Goal: Transaction & Acquisition: Purchase product/service

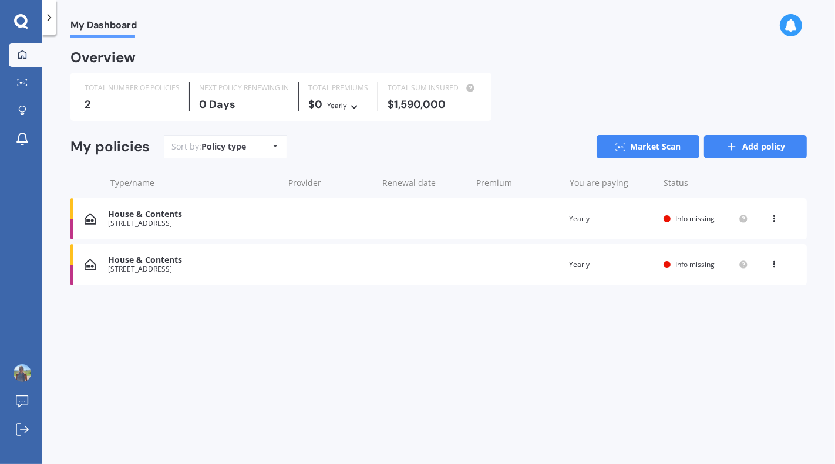
click at [744, 150] on link "Add policy" at bounding box center [755, 146] width 103 height 23
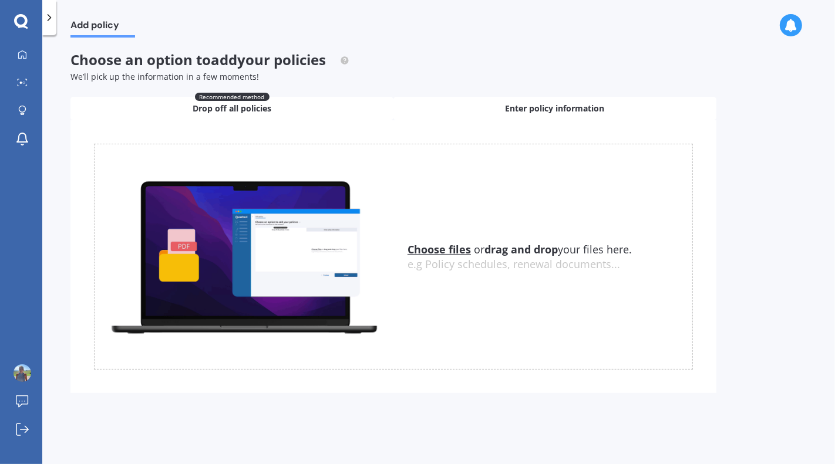
click at [541, 107] on span "Enter policy information" at bounding box center [554, 109] width 99 height 12
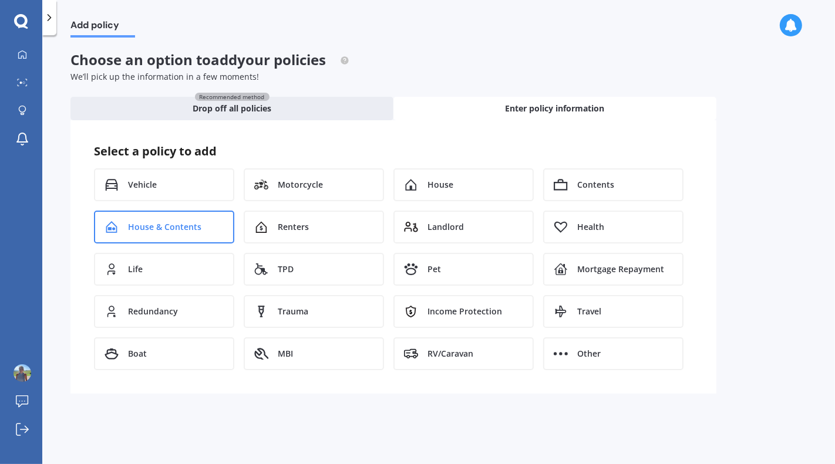
click at [179, 225] on span "House & Contents" at bounding box center [164, 227] width 73 height 12
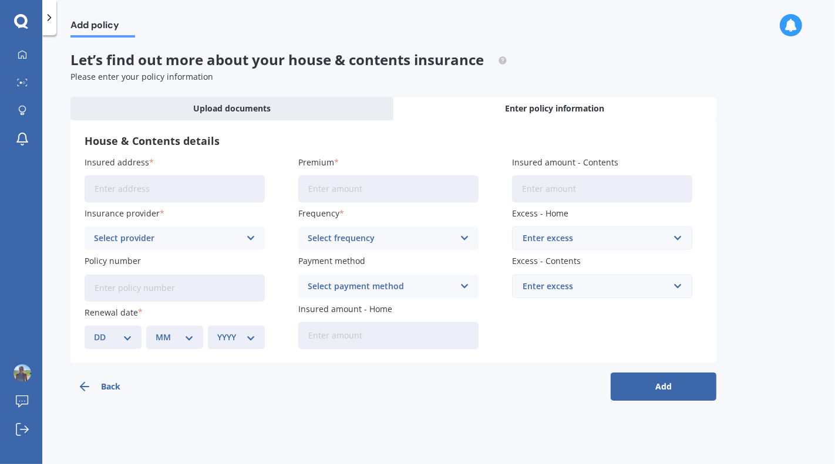
click at [158, 185] on input "Insured address" at bounding box center [175, 188] width 180 height 27
type input "[STREET_ADDRESS]"
click at [244, 238] on div "Select provider AA AMI AMP ANZ ASB Ando BNZ Co-Operative Bank FMG Initio Kiwiba…" at bounding box center [175, 238] width 180 height 23
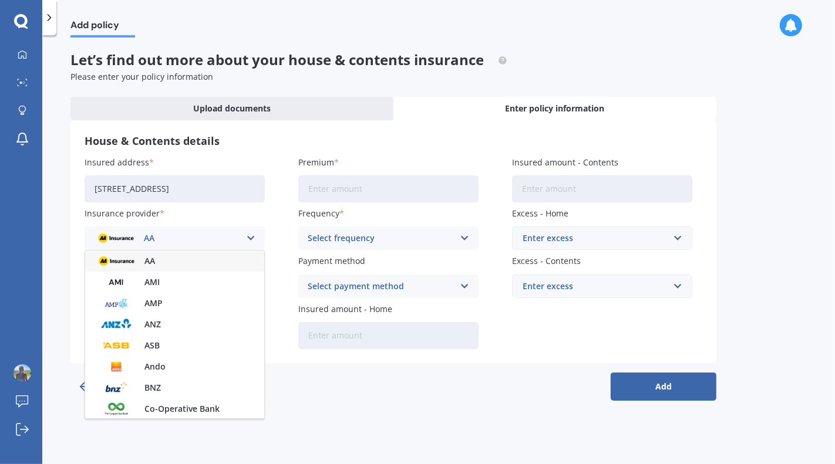
click at [205, 218] on label "Insurance provider" at bounding box center [172, 213] width 175 height 12
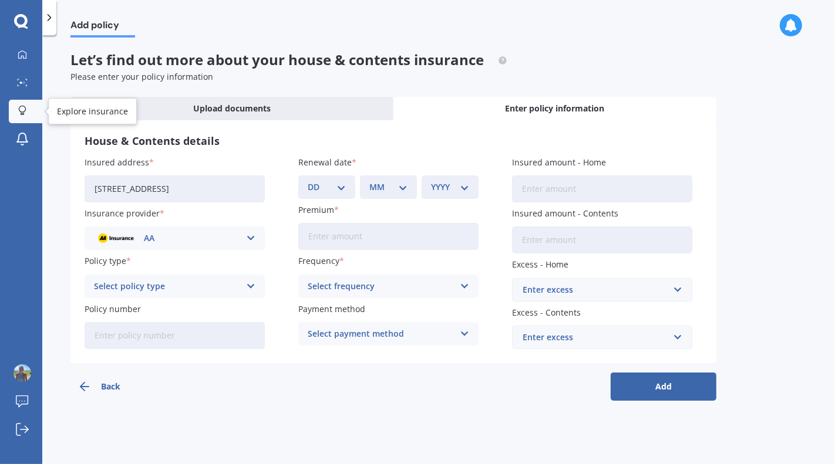
click at [22, 110] on icon at bounding box center [22, 111] width 8 height 10
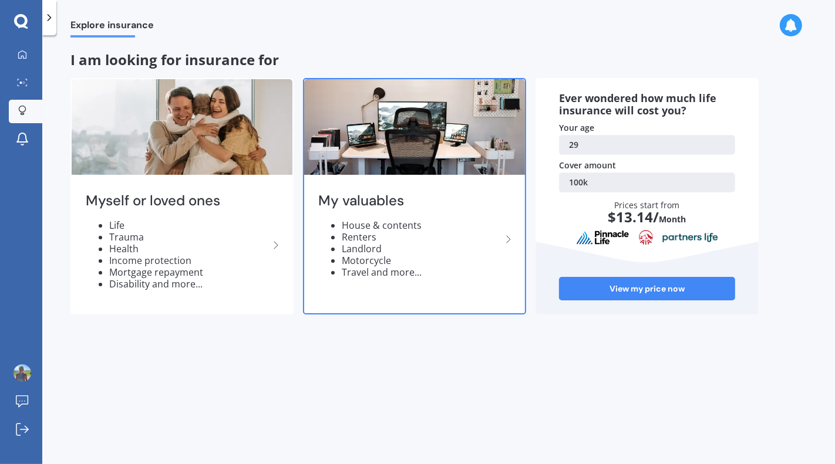
click at [417, 274] on li "Travel and more..." at bounding box center [422, 272] width 160 height 12
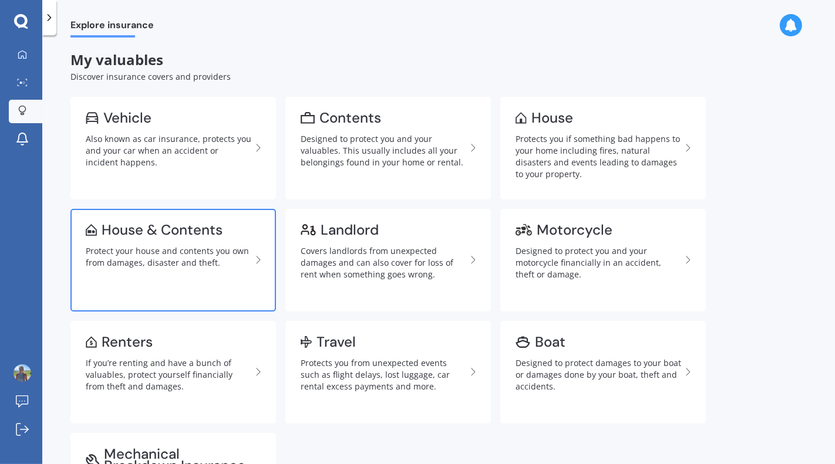
click at [116, 274] on link "House & Contents Protect your house and contents you own from damages, disaster…" at bounding box center [172, 260] width 205 height 103
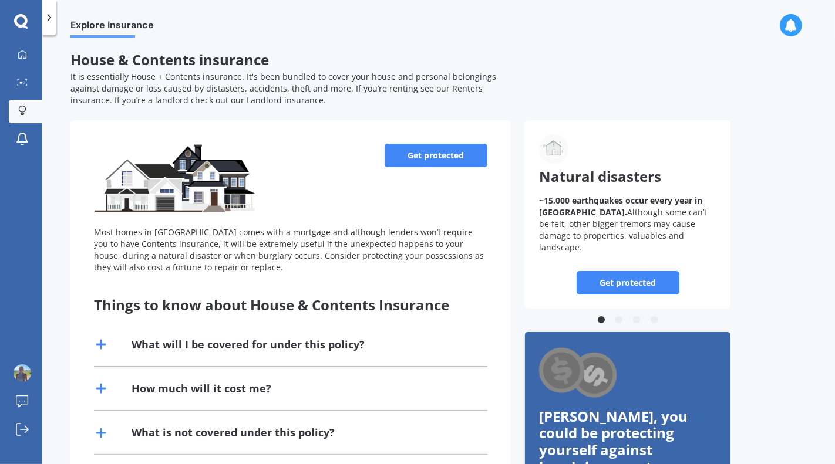
click at [462, 160] on link "Get protected" at bounding box center [435, 155] width 103 height 23
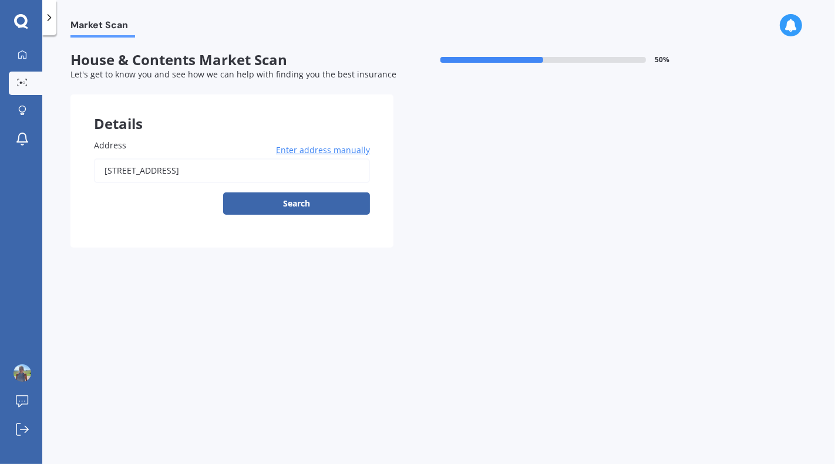
click at [194, 158] on input "[STREET_ADDRESS]" at bounding box center [232, 170] width 276 height 25
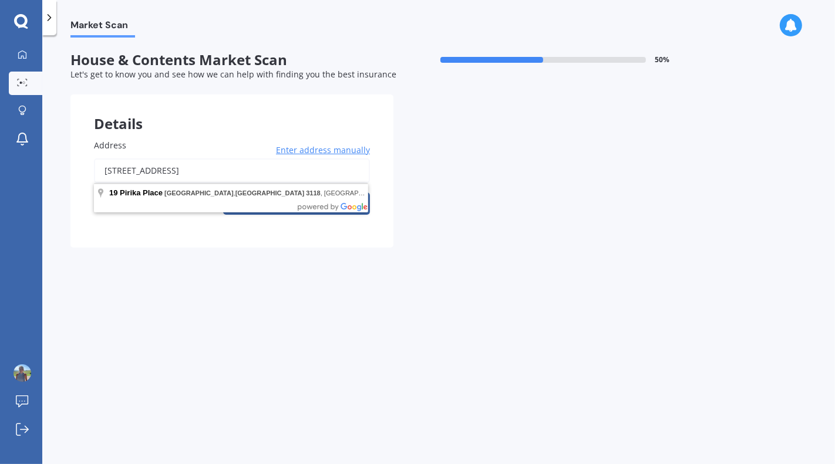
click at [193, 177] on input "[STREET_ADDRESS]" at bounding box center [232, 170] width 276 height 25
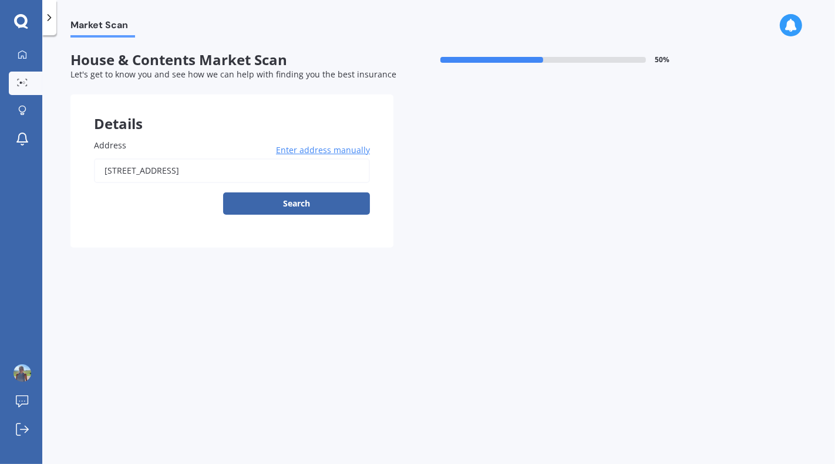
type input "[STREET_ADDRESS]"
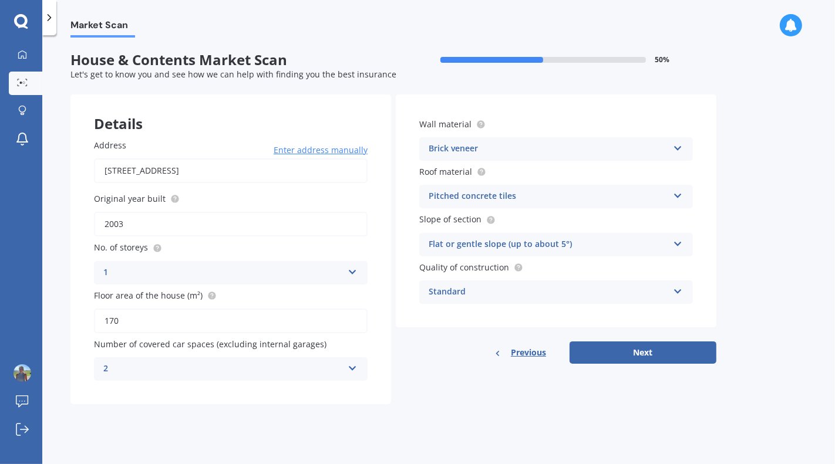
click at [599, 151] on div "Brick veneer" at bounding box center [547, 149] width 239 height 14
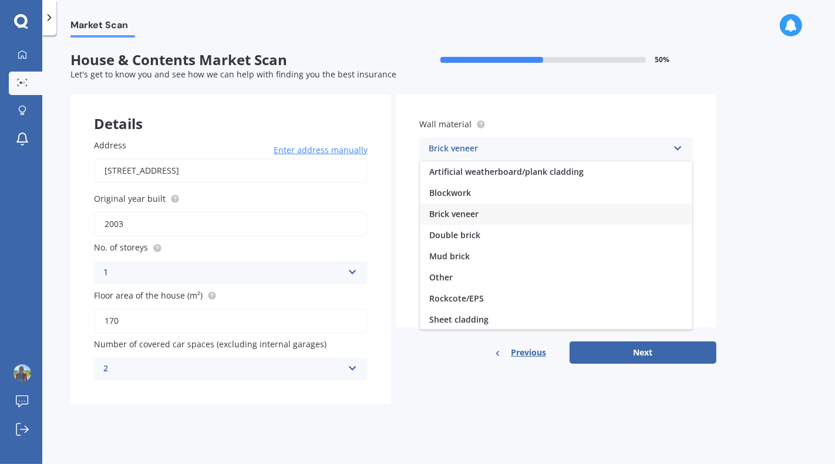
click at [619, 104] on div "Wall material Brick veneer Artificial weatherboard/plank cladding Blockwork Bri…" at bounding box center [556, 210] width 320 height 233
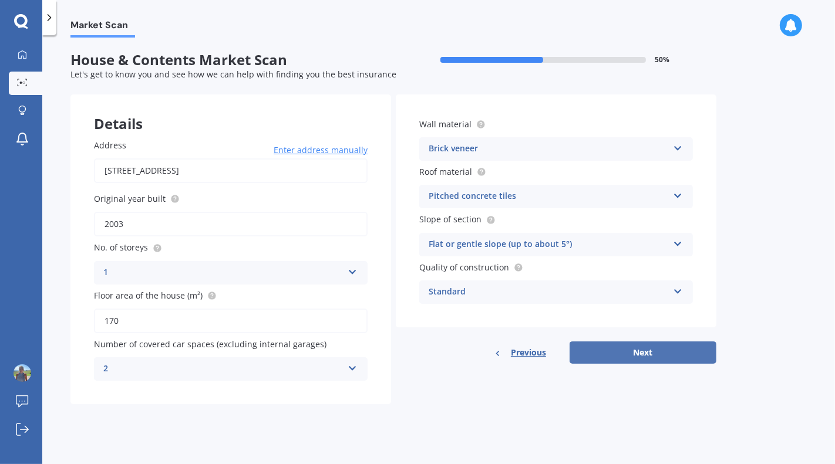
click at [610, 357] on button "Next" at bounding box center [642, 353] width 147 height 22
select select "13"
select select "02"
select select "1996"
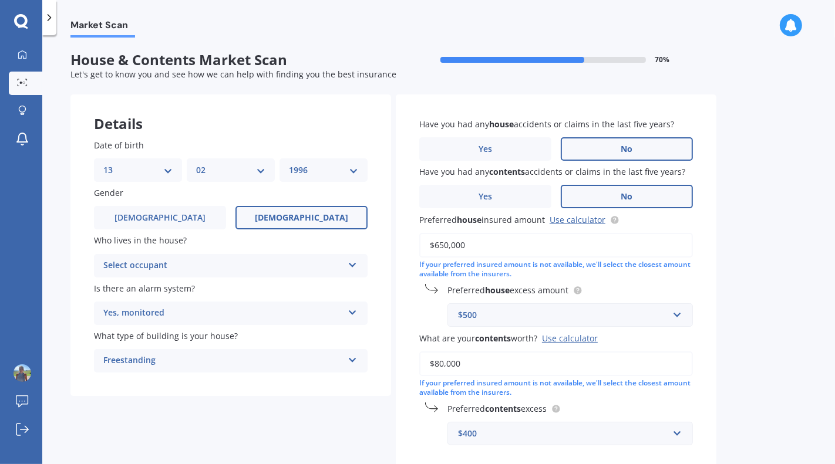
click at [299, 306] on div "Yes, monitored Yes, monitored Yes, not monitored No" at bounding box center [231, 313] width 274 height 23
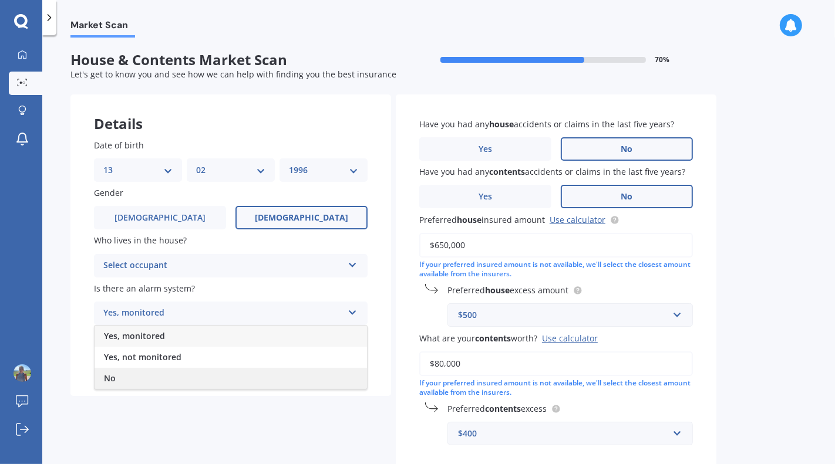
click at [224, 376] on div "No" at bounding box center [230, 378] width 272 height 21
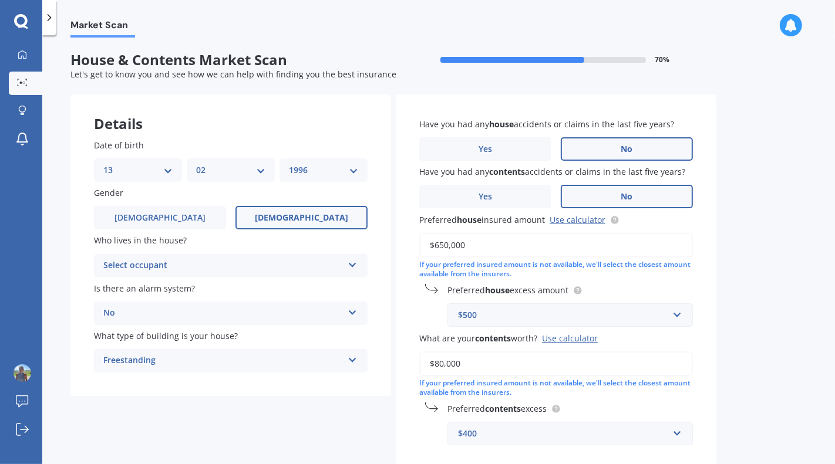
scroll to position [73, 0]
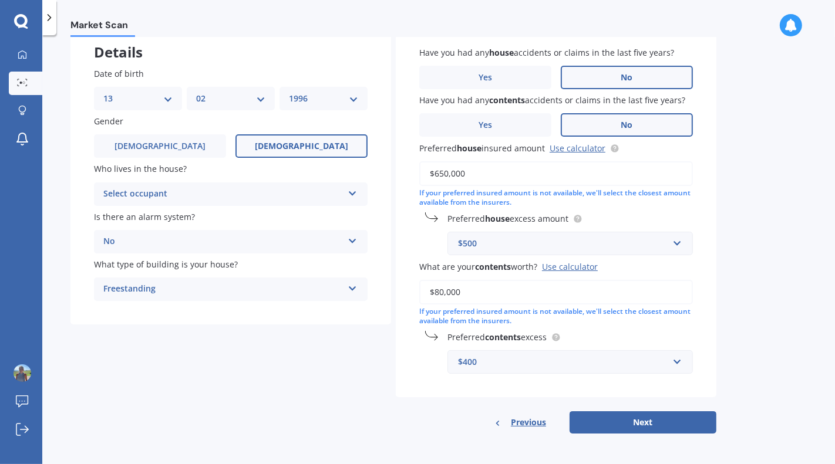
click at [443, 173] on input "$650,000" at bounding box center [556, 173] width 274 height 25
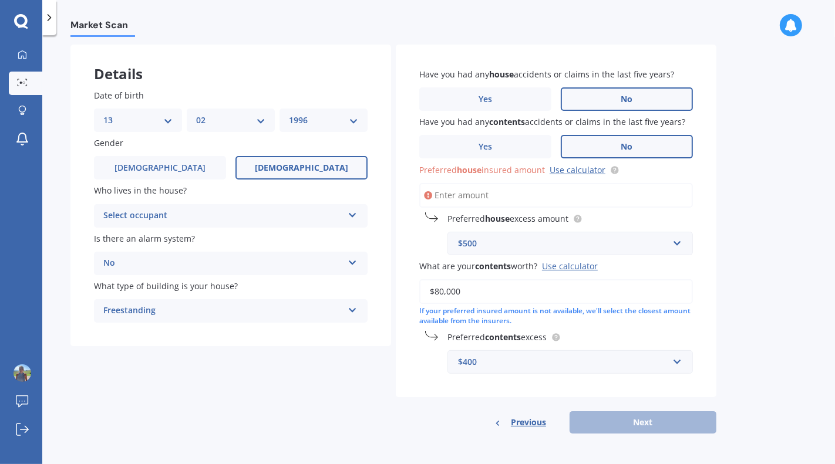
scroll to position [50, 0]
click at [568, 170] on link "Use calculator" at bounding box center [577, 169] width 56 height 11
click at [498, 193] on input "Preferred house insured amount Use calculator" at bounding box center [556, 195] width 274 height 25
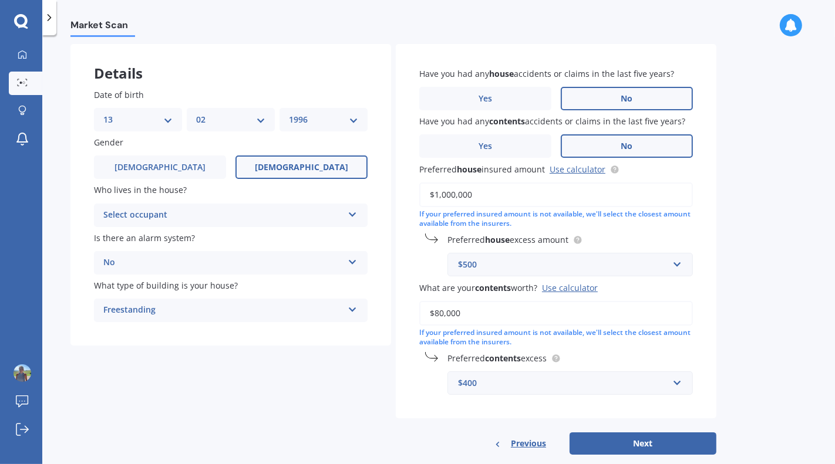
type input "$1,000,000"
click at [636, 242] on label "Preferred house excess amount" at bounding box center [567, 240] width 241 height 12
drag, startPoint x: 510, startPoint y: 315, endPoint x: 313, endPoint y: 306, distance: 196.8
click at [313, 306] on div "Details Date of birth DD 01 02 03 04 05 06 07 08 09 10 11 12 13 14 15 16 17 18 …" at bounding box center [393, 249] width 646 height 411
type input "$60,000"
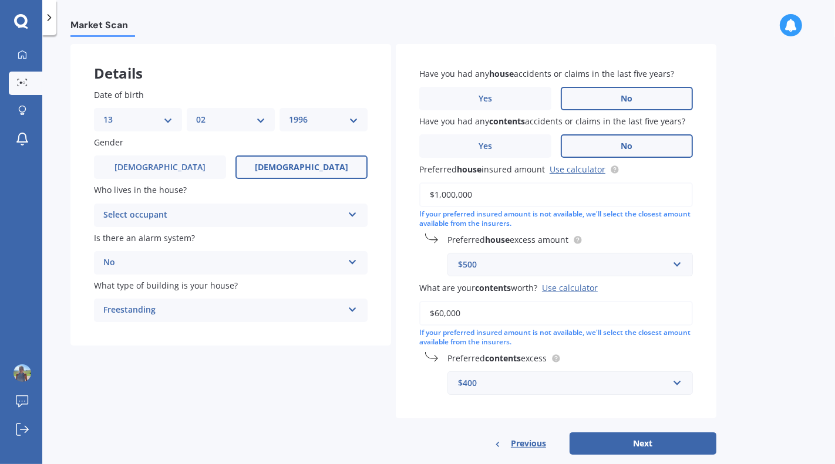
click at [585, 289] on div "Use calculator" at bounding box center [570, 287] width 56 height 11
click at [585, 301] on input "$60,000" at bounding box center [556, 313] width 274 height 25
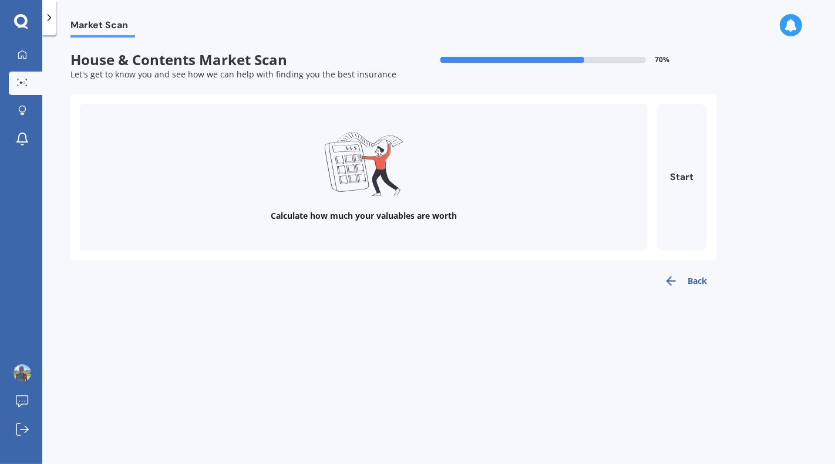
scroll to position [0, 0]
click at [682, 185] on button "Start" at bounding box center [682, 177] width 50 height 147
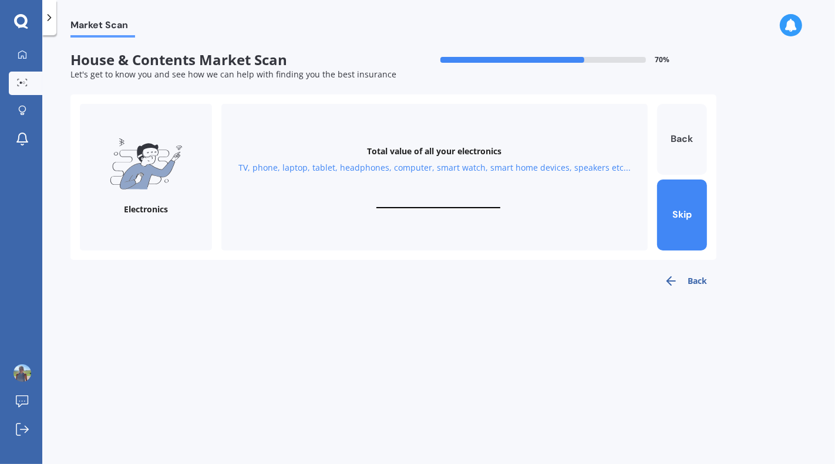
click at [693, 141] on button "Back" at bounding box center [682, 139] width 50 height 71
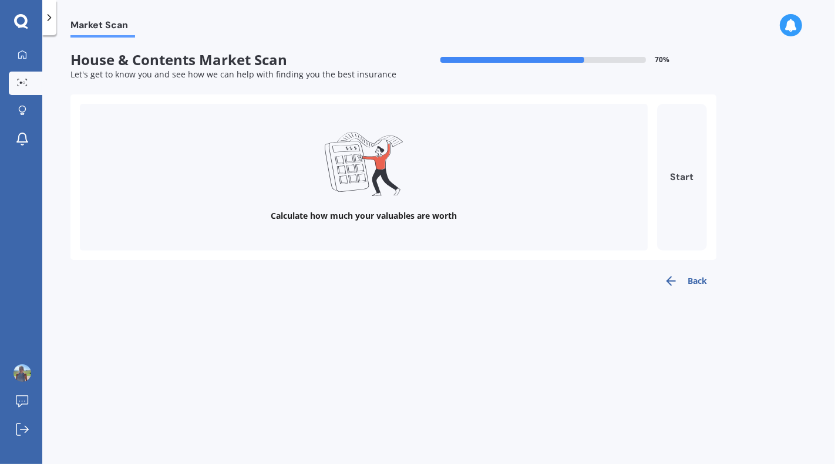
click at [677, 214] on button "Start" at bounding box center [682, 177] width 50 height 147
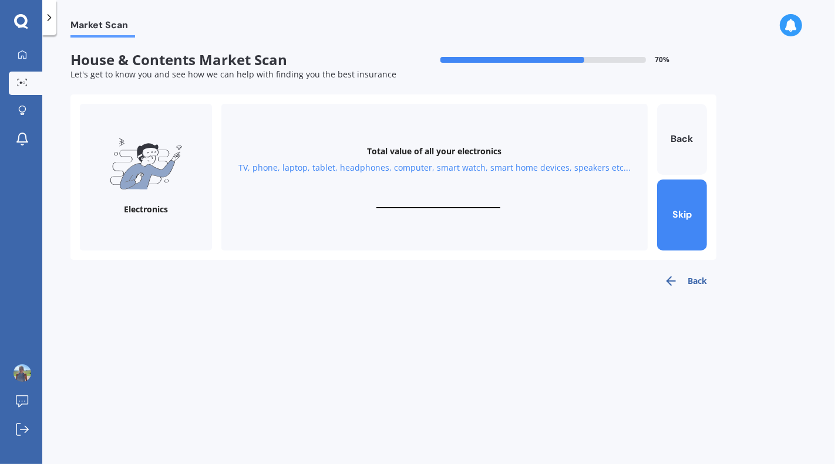
click at [450, 203] on input "text" at bounding box center [438, 202] width 124 height 11
type input "$3,000"
click at [682, 238] on button "Next" at bounding box center [682, 215] width 50 height 71
click at [426, 197] on div "Total value of your personal items Clothes, shoes, hats, bags, make up, accesso…" at bounding box center [434, 177] width 426 height 147
click at [435, 200] on input "text" at bounding box center [438, 202] width 124 height 11
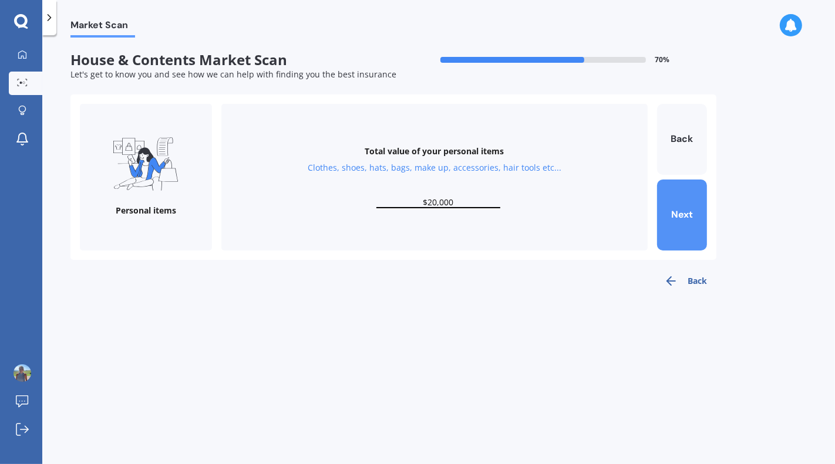
type input "$20,000"
click at [689, 234] on button "Next" at bounding box center [682, 215] width 50 height 71
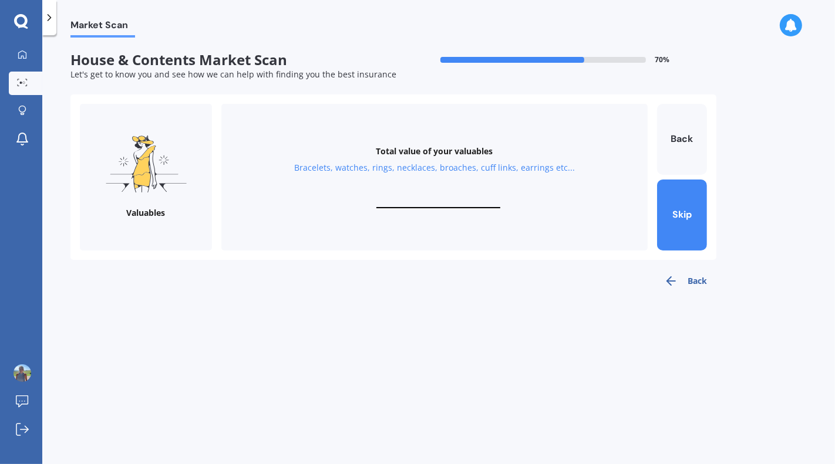
click at [439, 199] on input "text" at bounding box center [438, 202] width 124 height 11
type input "$2,000"
click at [691, 217] on button "Next" at bounding box center [682, 215] width 50 height 71
click at [444, 203] on input "text" at bounding box center [438, 202] width 124 height 11
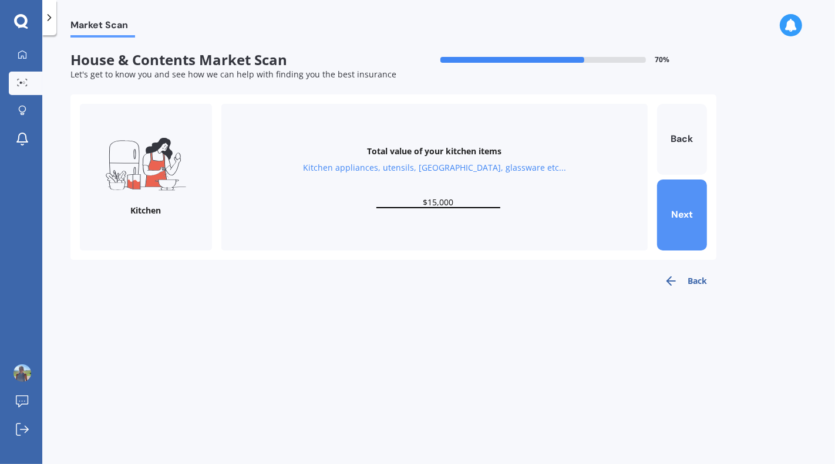
type input "$15,000"
click at [683, 228] on button "Next" at bounding box center [682, 215] width 50 height 71
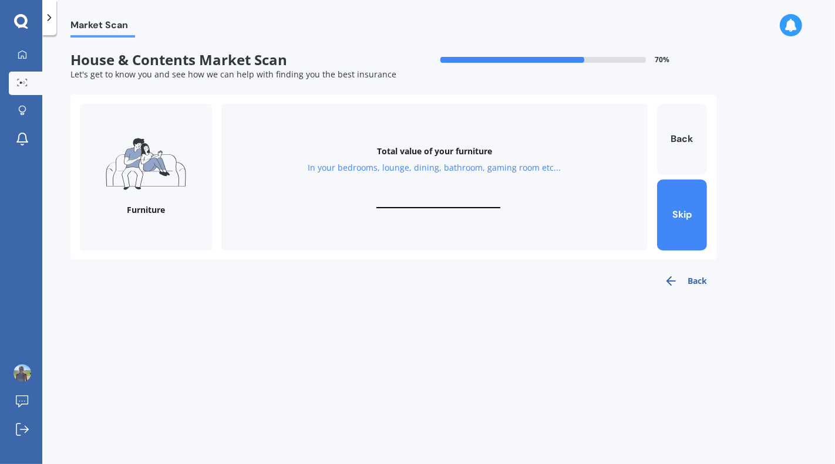
click at [463, 199] on input "text" at bounding box center [438, 202] width 124 height 11
type input "$15,000"
click at [708, 216] on div "Furniture Total value of your furniture In your bedrooms, lounge, dining, bathr…" at bounding box center [393, 177] width 646 height 166
click at [691, 220] on button "Next" at bounding box center [682, 215] width 50 height 71
click at [450, 200] on input "text" at bounding box center [438, 202] width 124 height 11
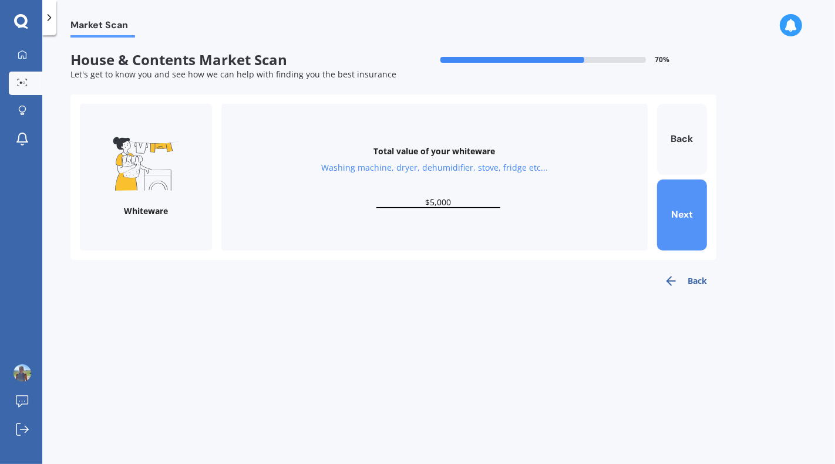
type input "$5,000"
click at [678, 211] on button "Next" at bounding box center [682, 215] width 50 height 71
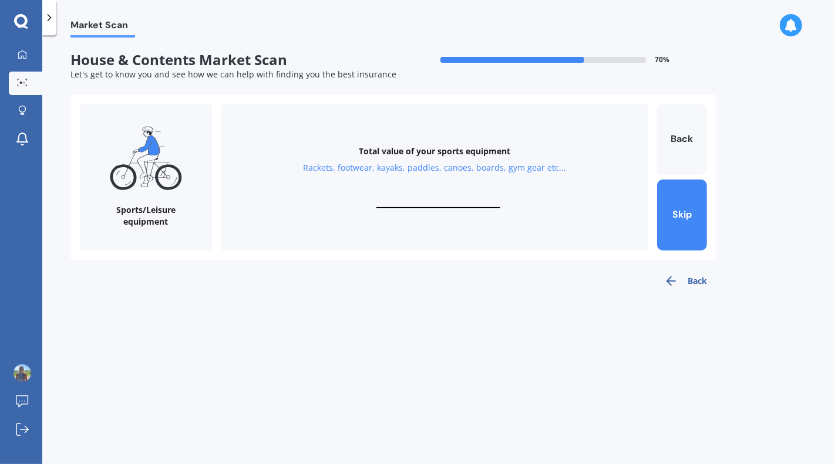
click at [436, 197] on div "Total value of your sports equipment Rackets, footwear, kayaks, paddles, canoes…" at bounding box center [434, 177] width 426 height 147
click at [437, 203] on input "text" at bounding box center [438, 202] width 124 height 11
type input "$10,000"
click at [684, 203] on button "Next" at bounding box center [682, 215] width 50 height 71
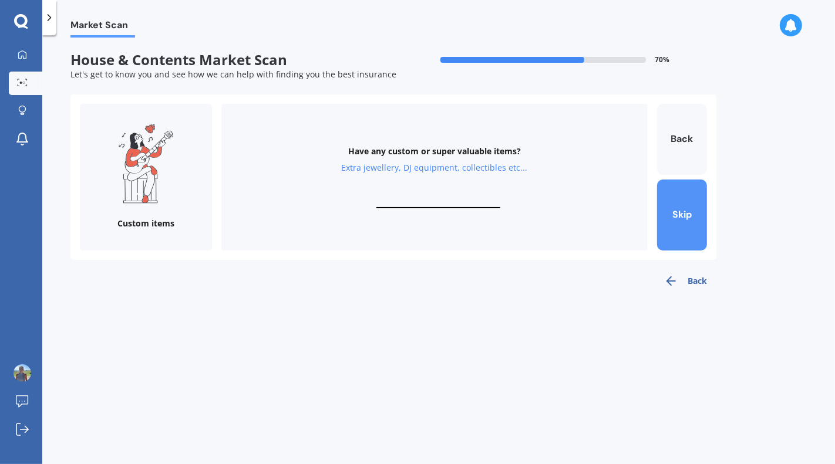
click at [684, 204] on button "Skip" at bounding box center [682, 215] width 50 height 71
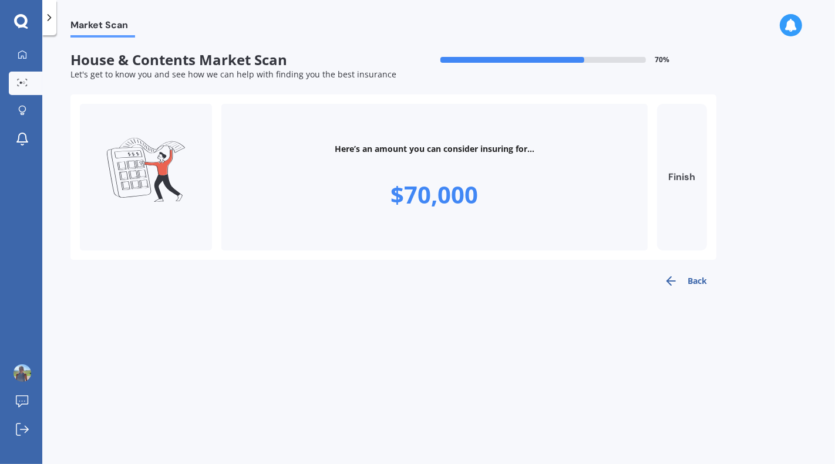
click at [682, 192] on button "Finish" at bounding box center [682, 177] width 50 height 147
type input "$70,000"
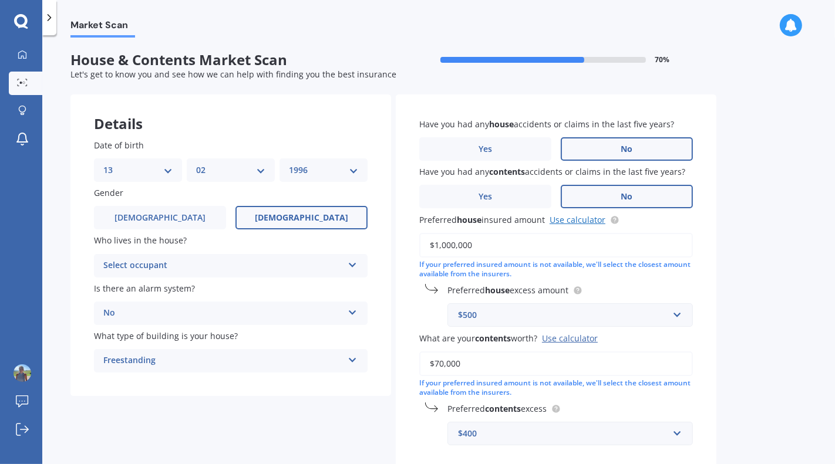
click at [582, 222] on link "Use calculator" at bounding box center [577, 219] width 56 height 11
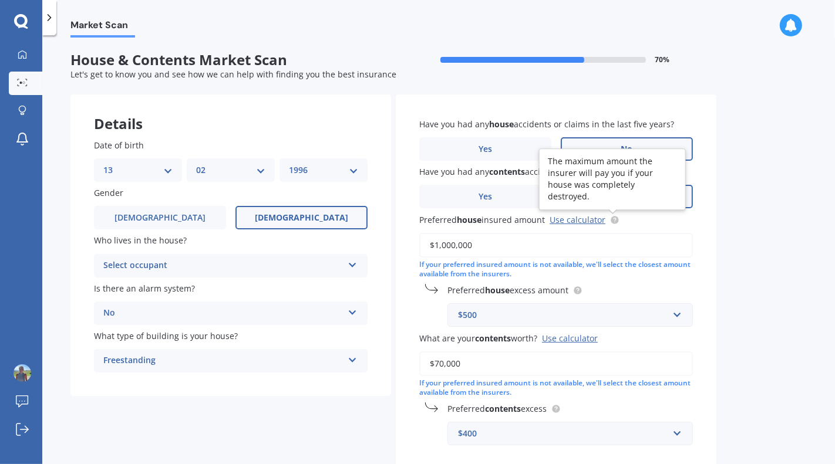
click at [617, 221] on circle at bounding box center [614, 220] width 8 height 8
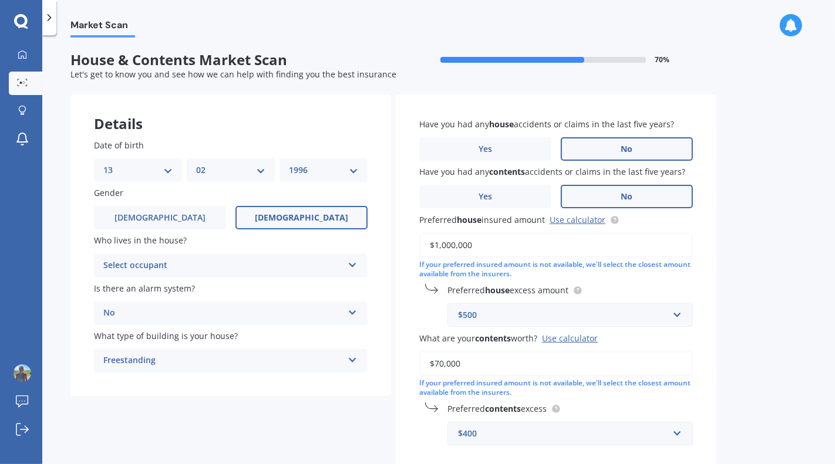
click at [671, 223] on label "Preferred house insured amount Use calculator" at bounding box center [553, 219] width 269 height 12
click at [671, 233] on input "$1,000,000" at bounding box center [556, 245] width 274 height 25
click at [452, 245] on input "$1,000,000" at bounding box center [556, 245] width 274 height 25
type input "$800,000"
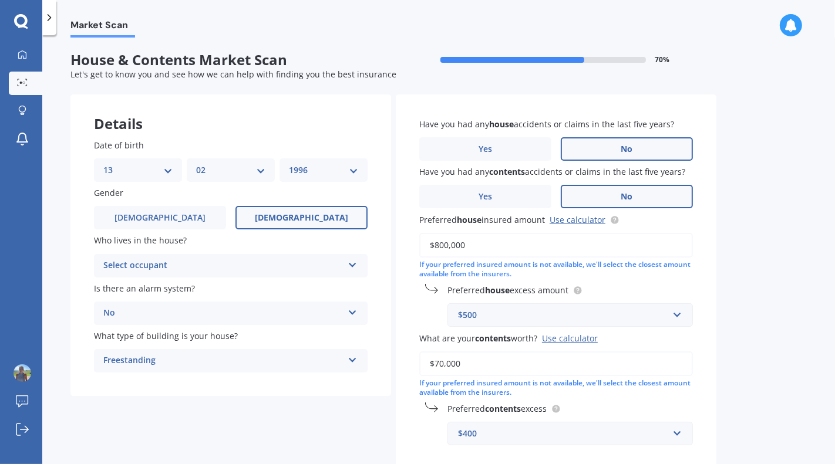
click at [640, 287] on label "Preferred house excess amount" at bounding box center [567, 290] width 241 height 12
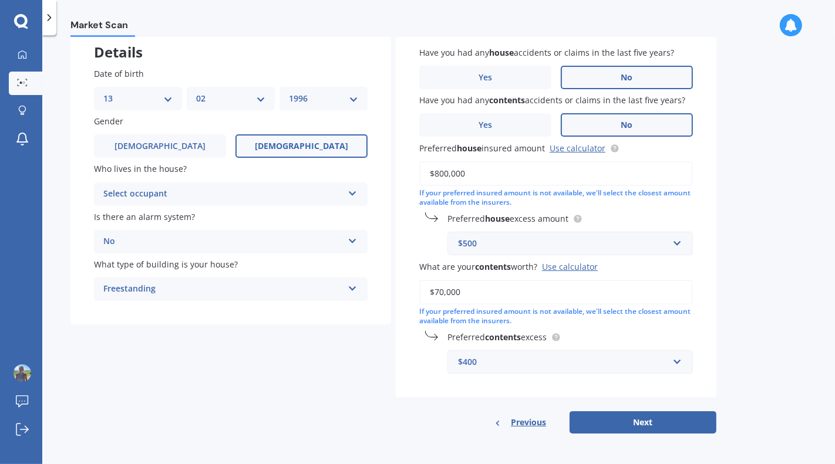
click at [543, 247] on div "$500" at bounding box center [563, 243] width 210 height 13
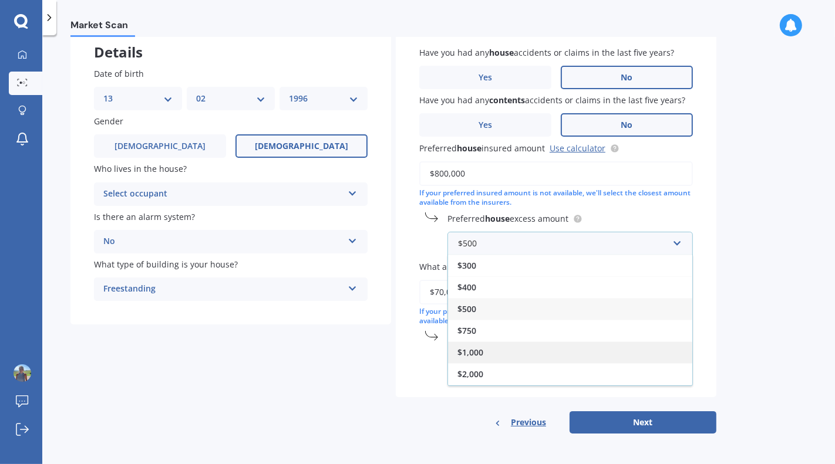
click at [541, 358] on div "$1,000" at bounding box center [570, 353] width 244 height 22
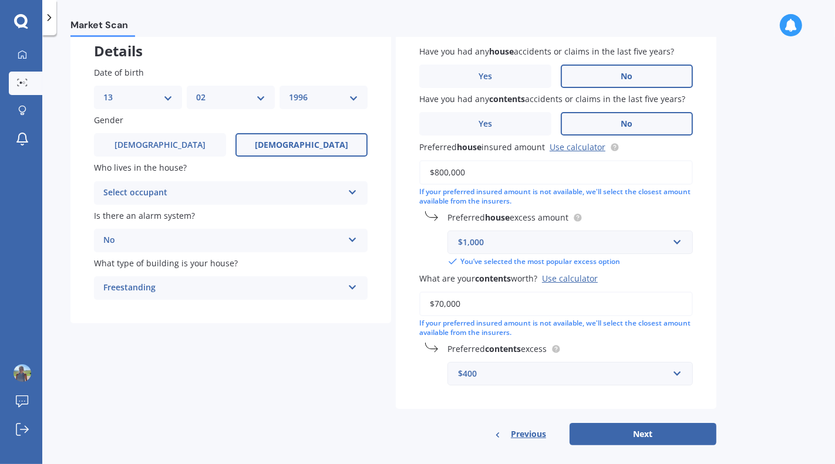
scroll to position [86, 0]
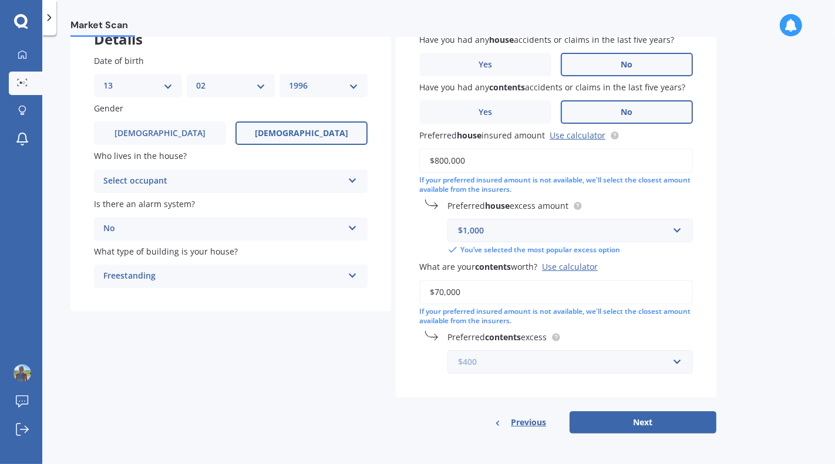
click at [539, 370] on input "text" at bounding box center [565, 362] width 235 height 22
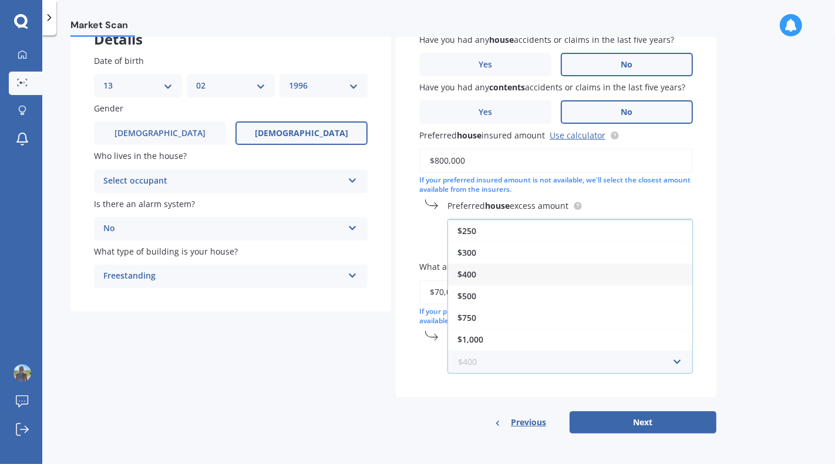
click at [539, 370] on input "text" at bounding box center [565, 362] width 235 height 22
click at [543, 330] on div "$1,000" at bounding box center [570, 340] width 244 height 22
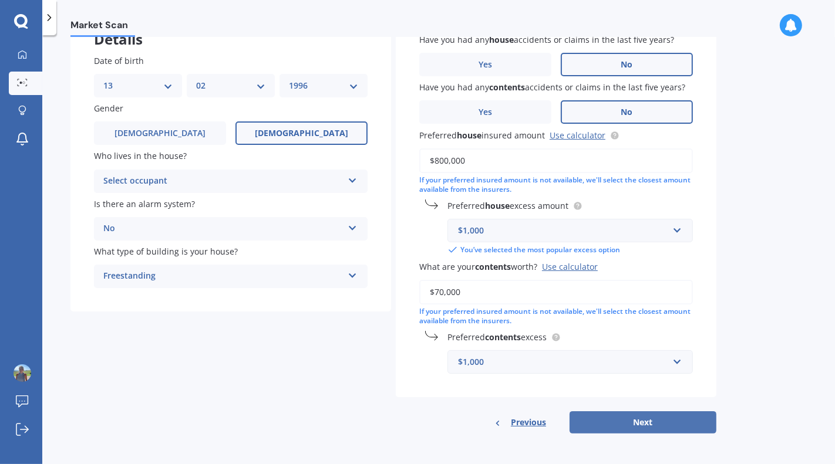
click at [625, 421] on button "Next" at bounding box center [642, 422] width 147 height 22
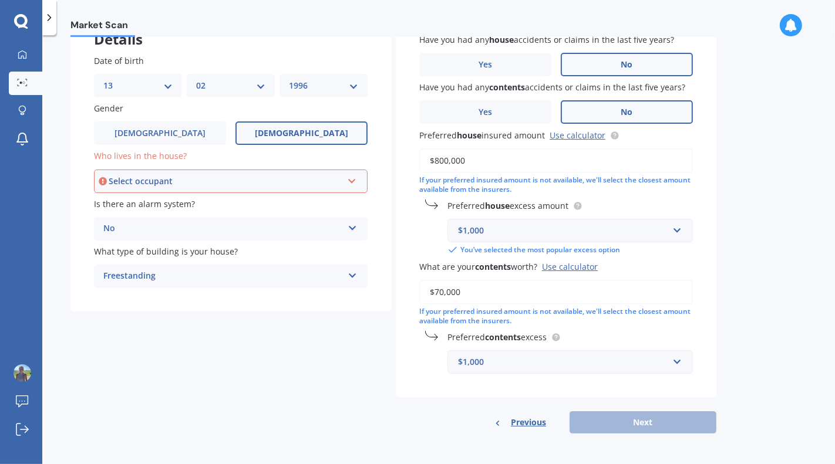
click at [261, 180] on div "Select occupant" at bounding box center [226, 181] width 234 height 13
click at [256, 203] on div "Owner" at bounding box center [230, 203] width 271 height 21
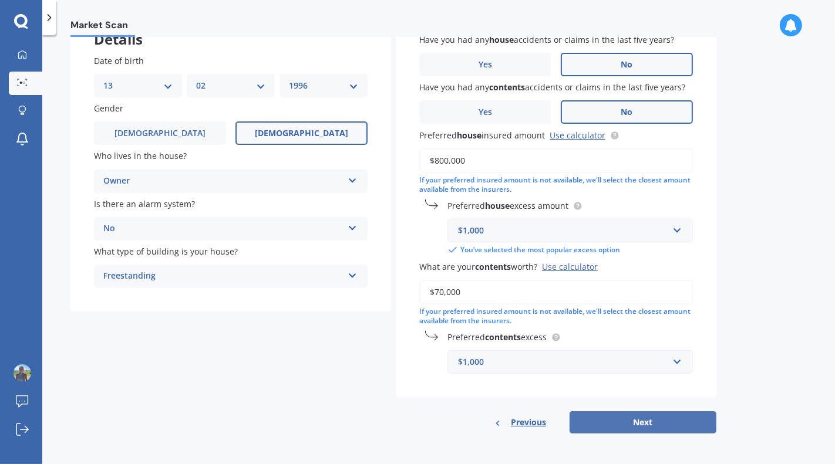
click at [657, 419] on button "Next" at bounding box center [642, 422] width 147 height 22
select select "13"
select select "02"
select select "1996"
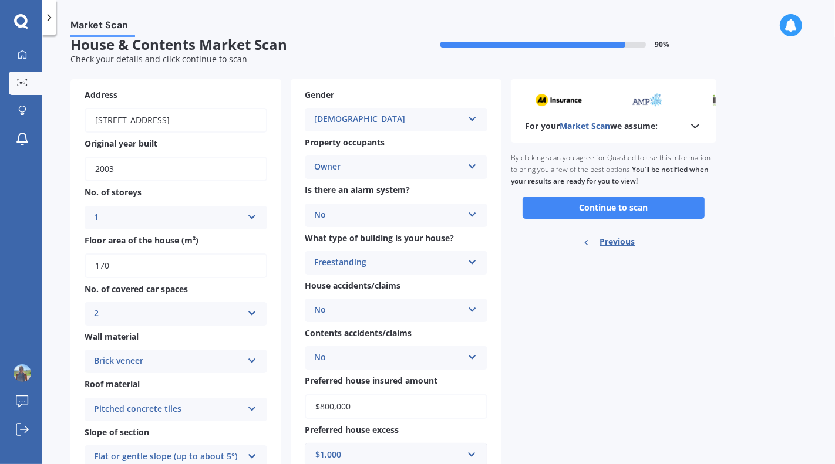
scroll to position [0, 0]
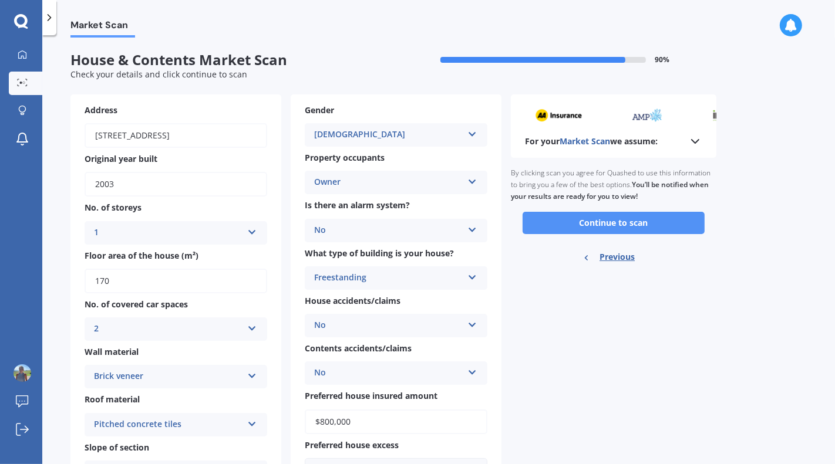
click at [629, 221] on button "Continue to scan" at bounding box center [613, 223] width 182 height 22
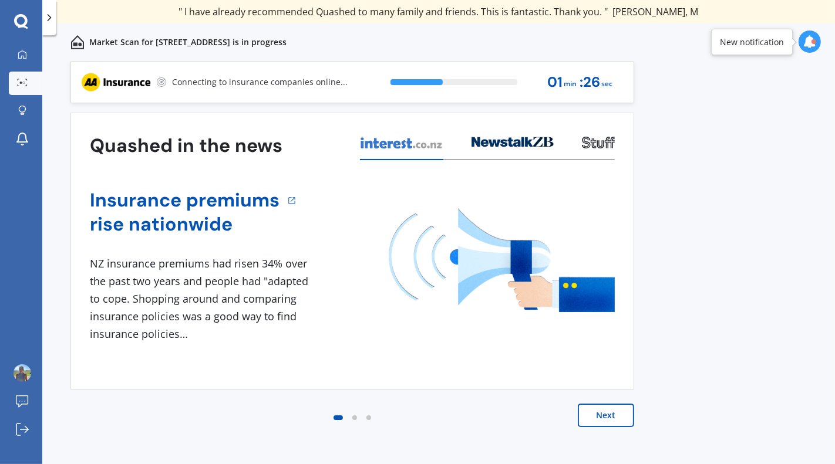
click at [595, 415] on button "Next" at bounding box center [606, 415] width 56 height 23
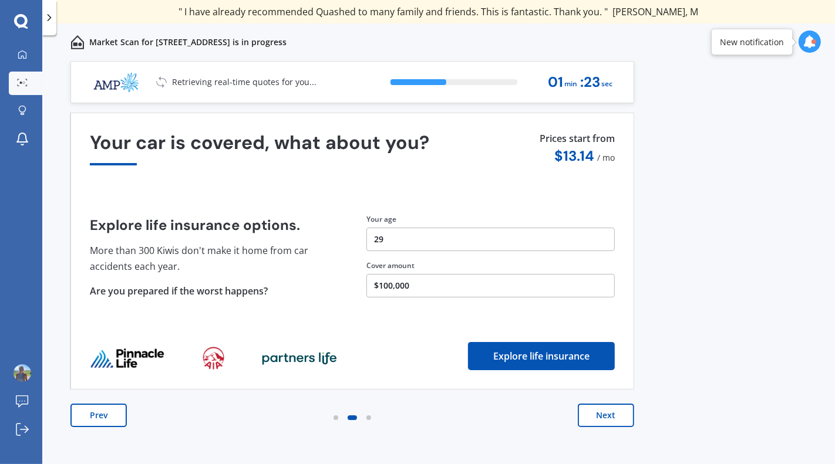
click at [598, 419] on button "Next" at bounding box center [606, 415] width 56 height 23
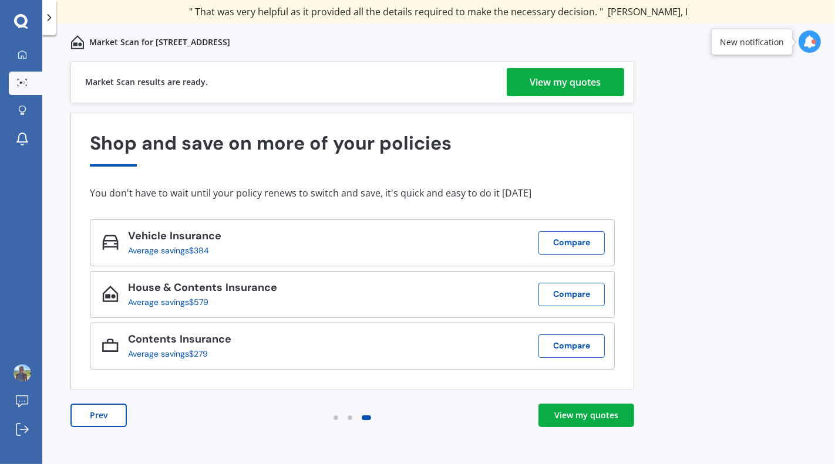
click at [568, 89] on div "View my quotes" at bounding box center [565, 82] width 71 height 28
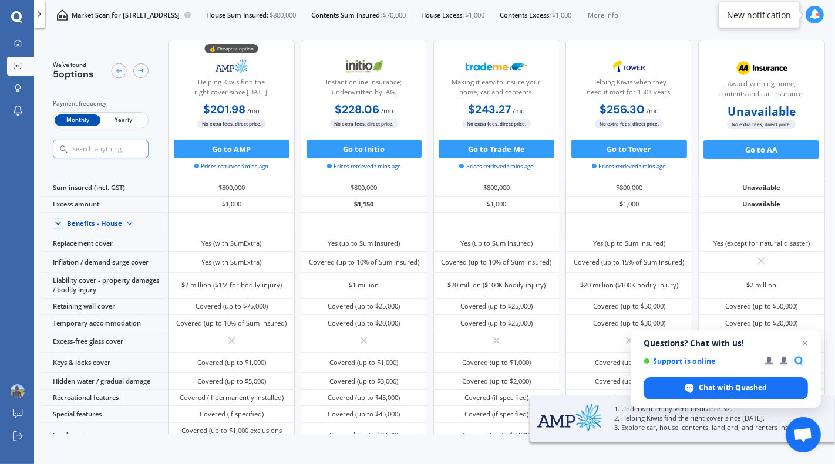
click at [128, 127] on div "Monthly Yearly" at bounding box center [101, 120] width 96 height 16
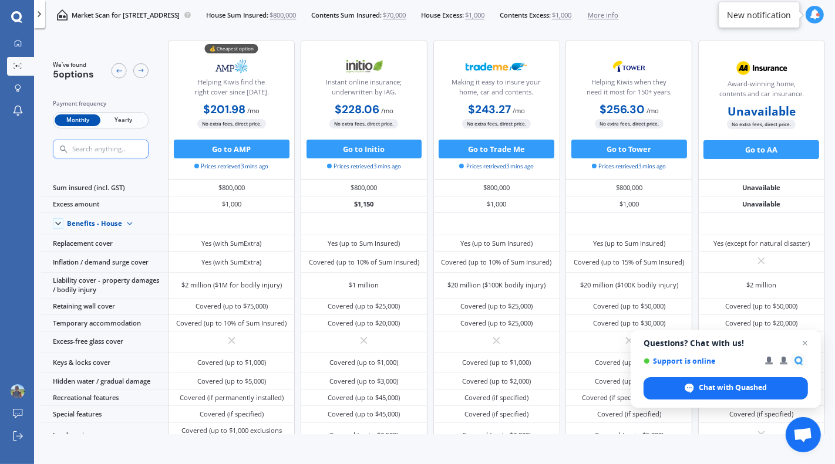
click at [130, 119] on span "Yearly" at bounding box center [123, 120] width 46 height 12
